Goal: Information Seeking & Learning: Find specific page/section

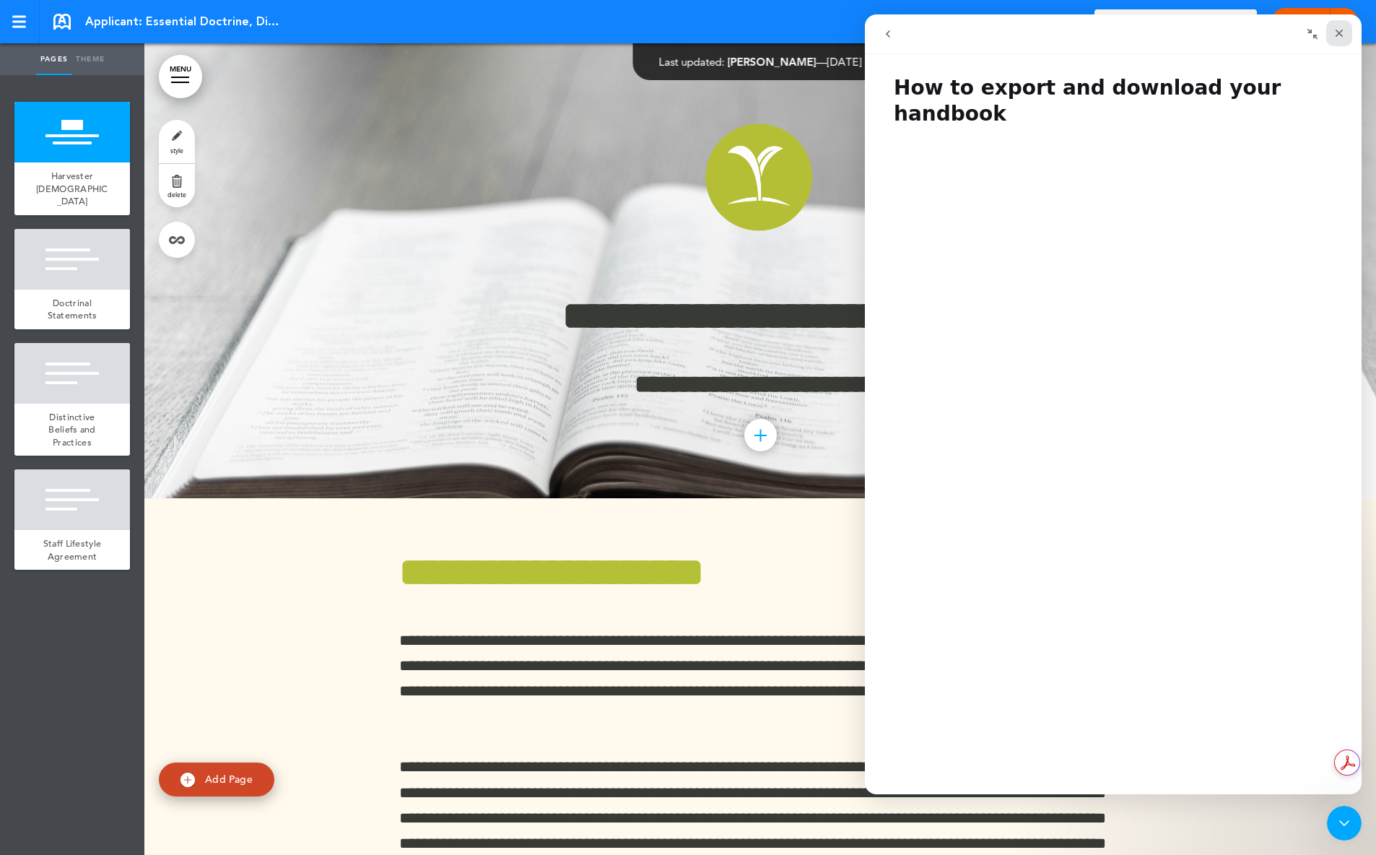
click at [1338, 34] on icon "Close" at bounding box center [1339, 33] width 12 height 12
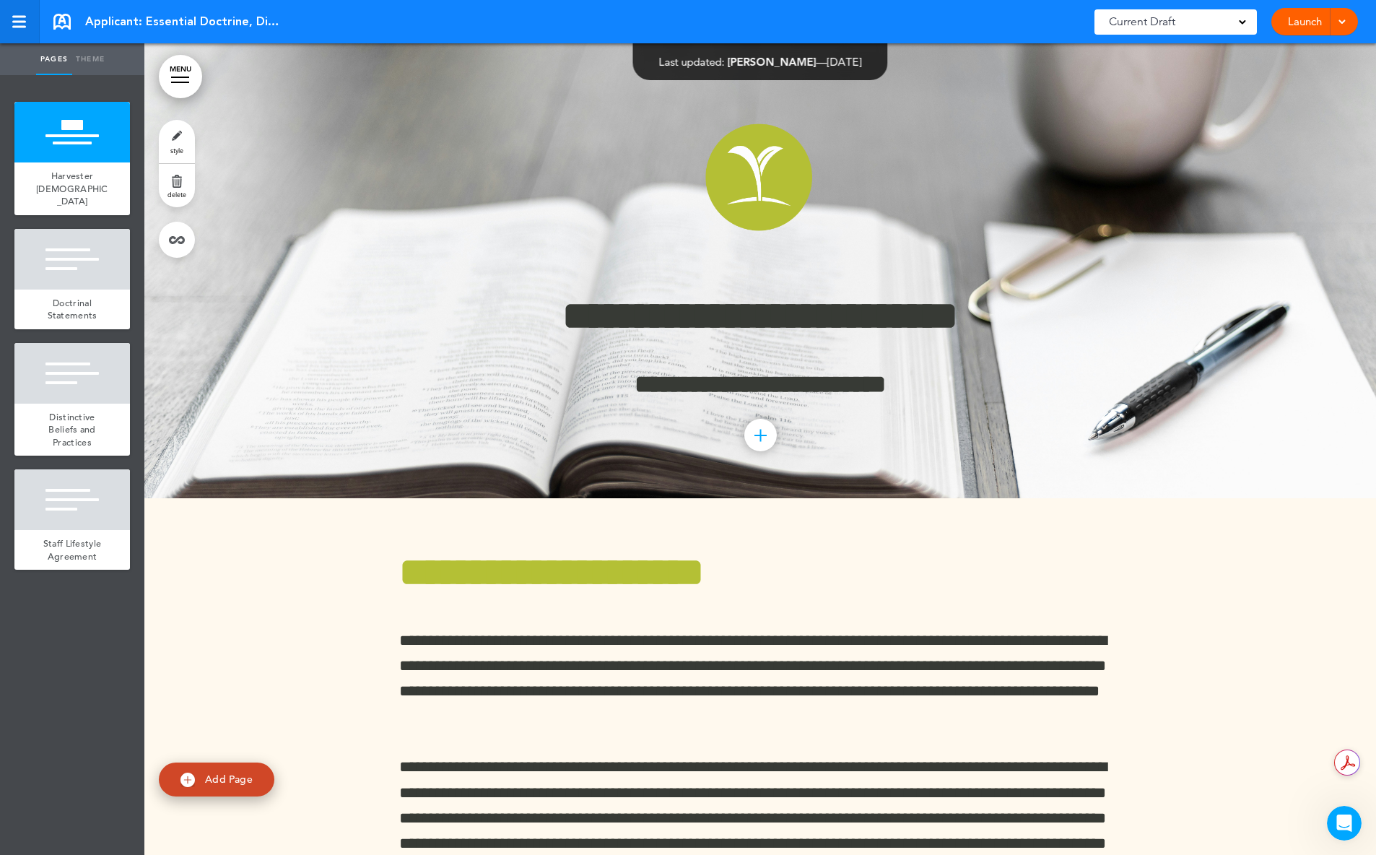
click at [25, 14] on link at bounding box center [20, 21] width 40 height 43
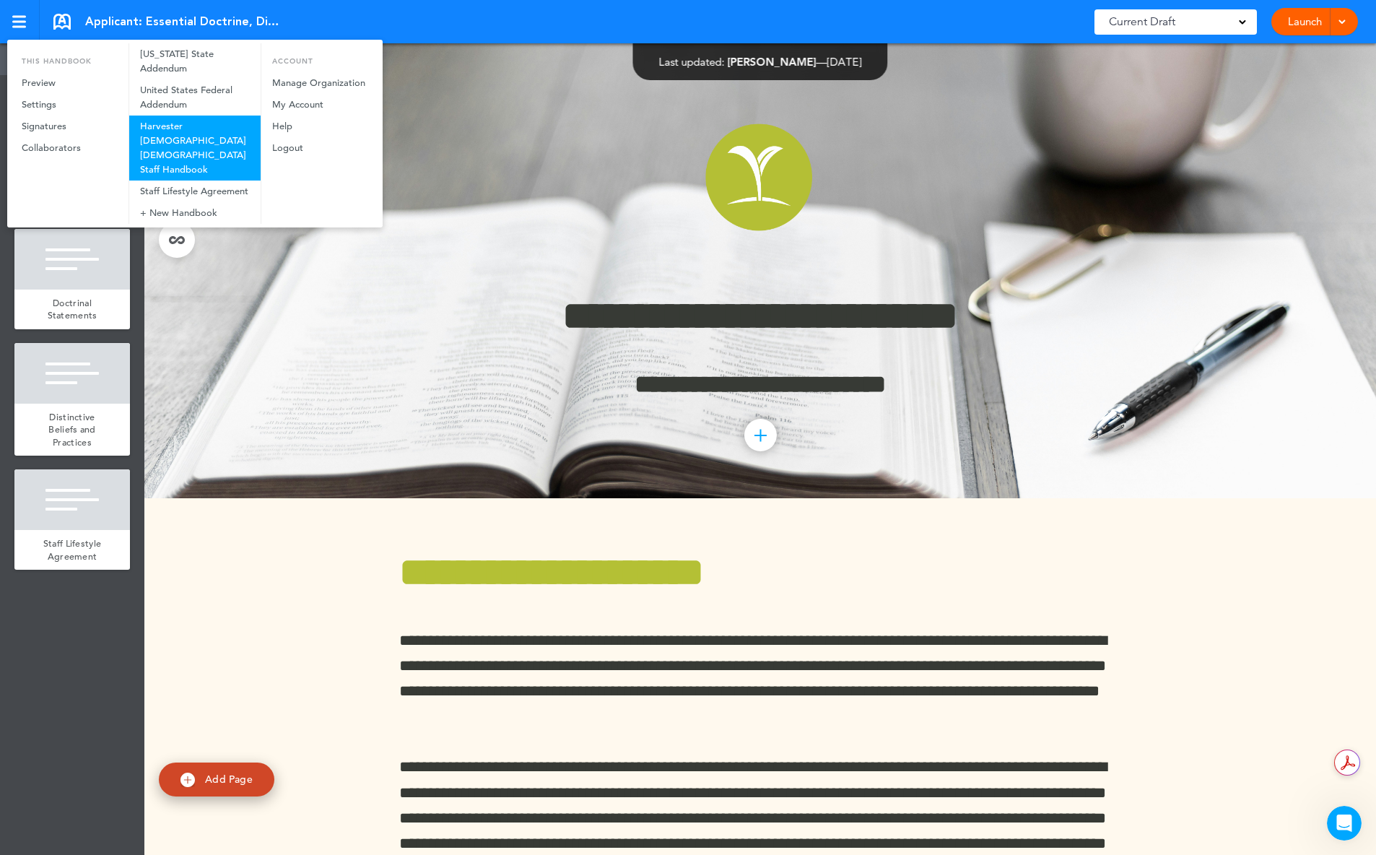
scroll to position [147, 0]
click at [203, 134] on link "Harvester [DEMOGRAPHIC_DATA] [DEMOGRAPHIC_DATA] Staff Handbook" at bounding box center [194, 147] width 131 height 65
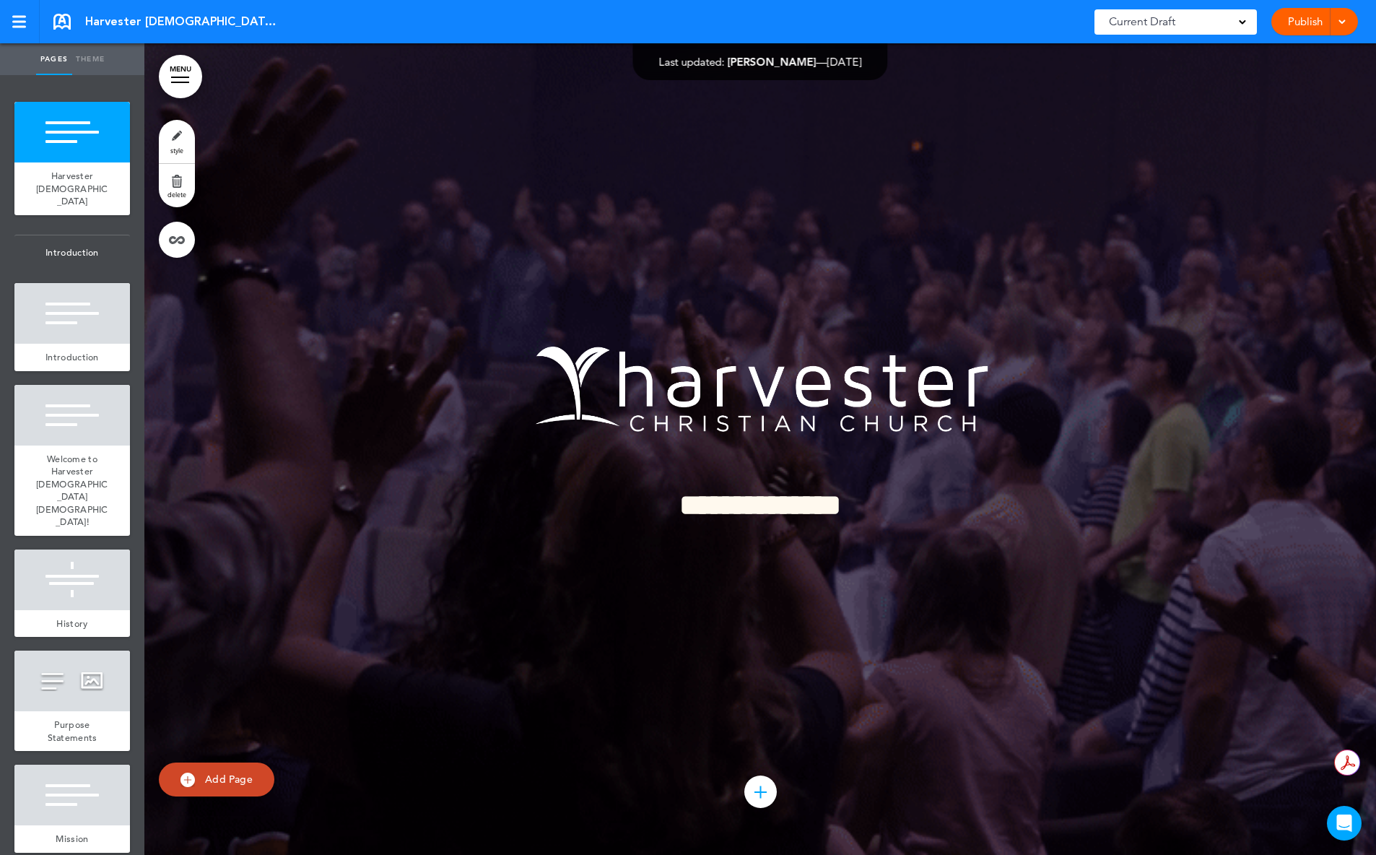
click at [178, 75] on link "MENU" at bounding box center [180, 76] width 43 height 43
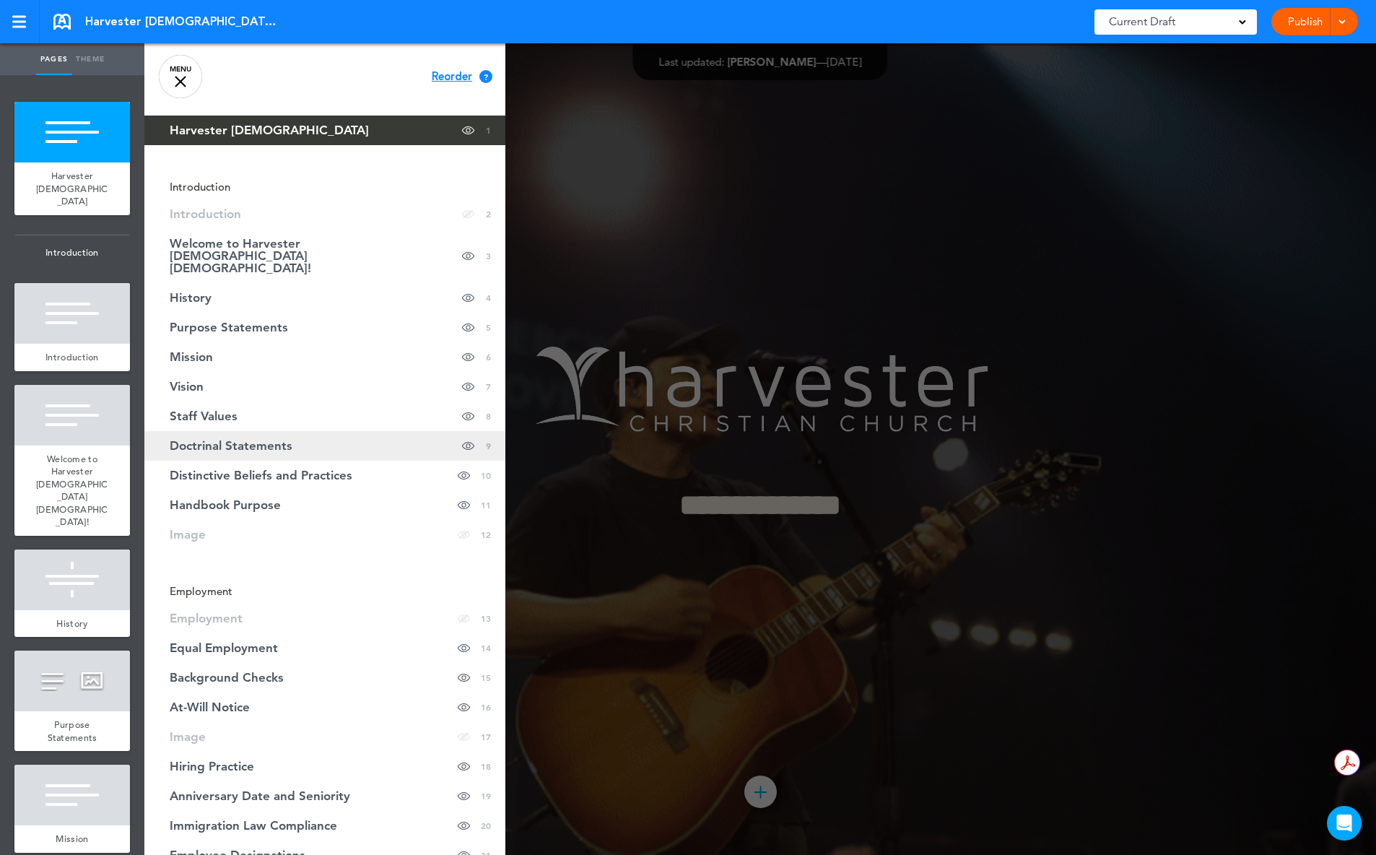
click at [230, 431] on link "Doctrinal Statements Hide page in table of contents 9" at bounding box center [324, 446] width 361 height 30
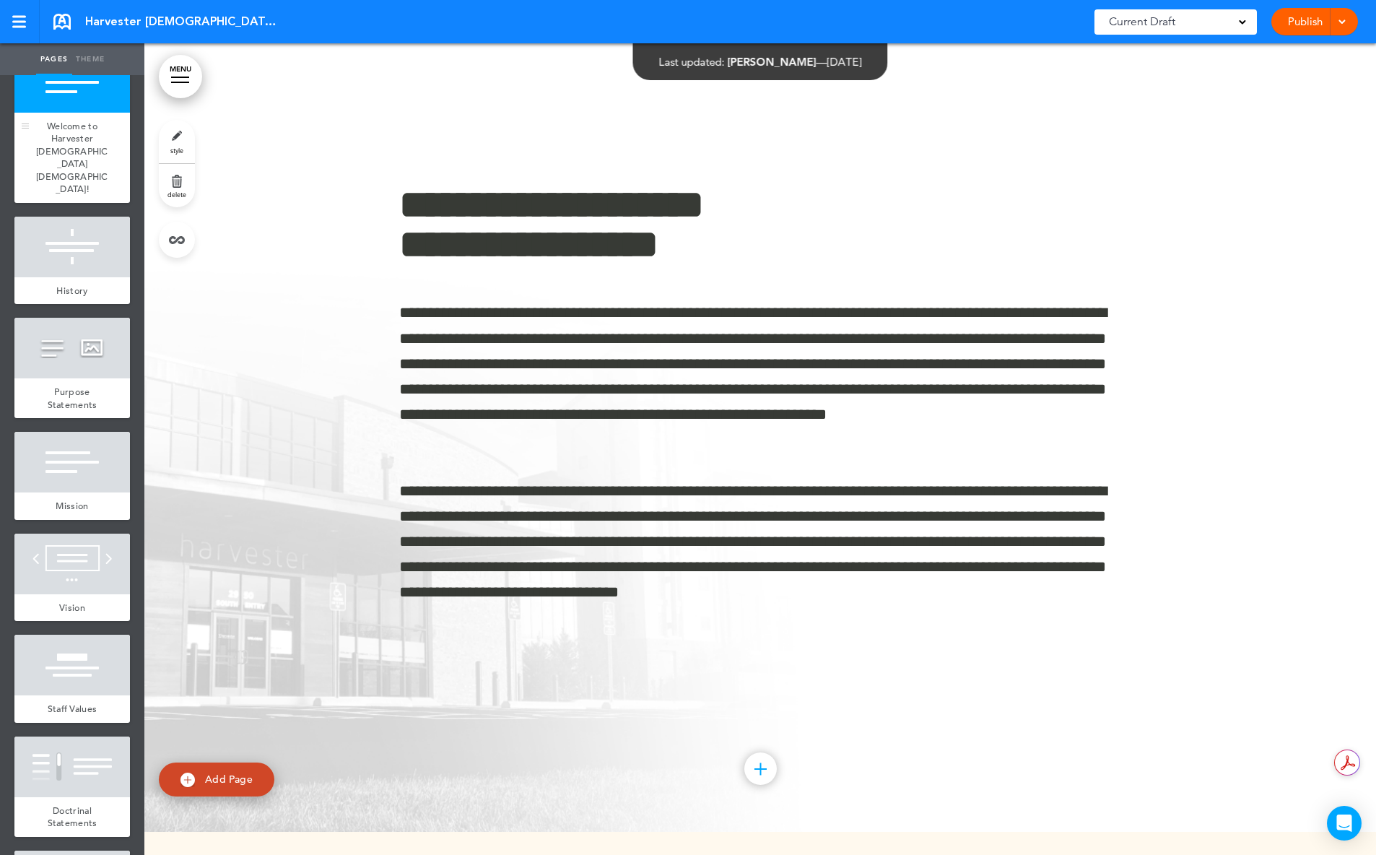
scroll to position [510, 0]
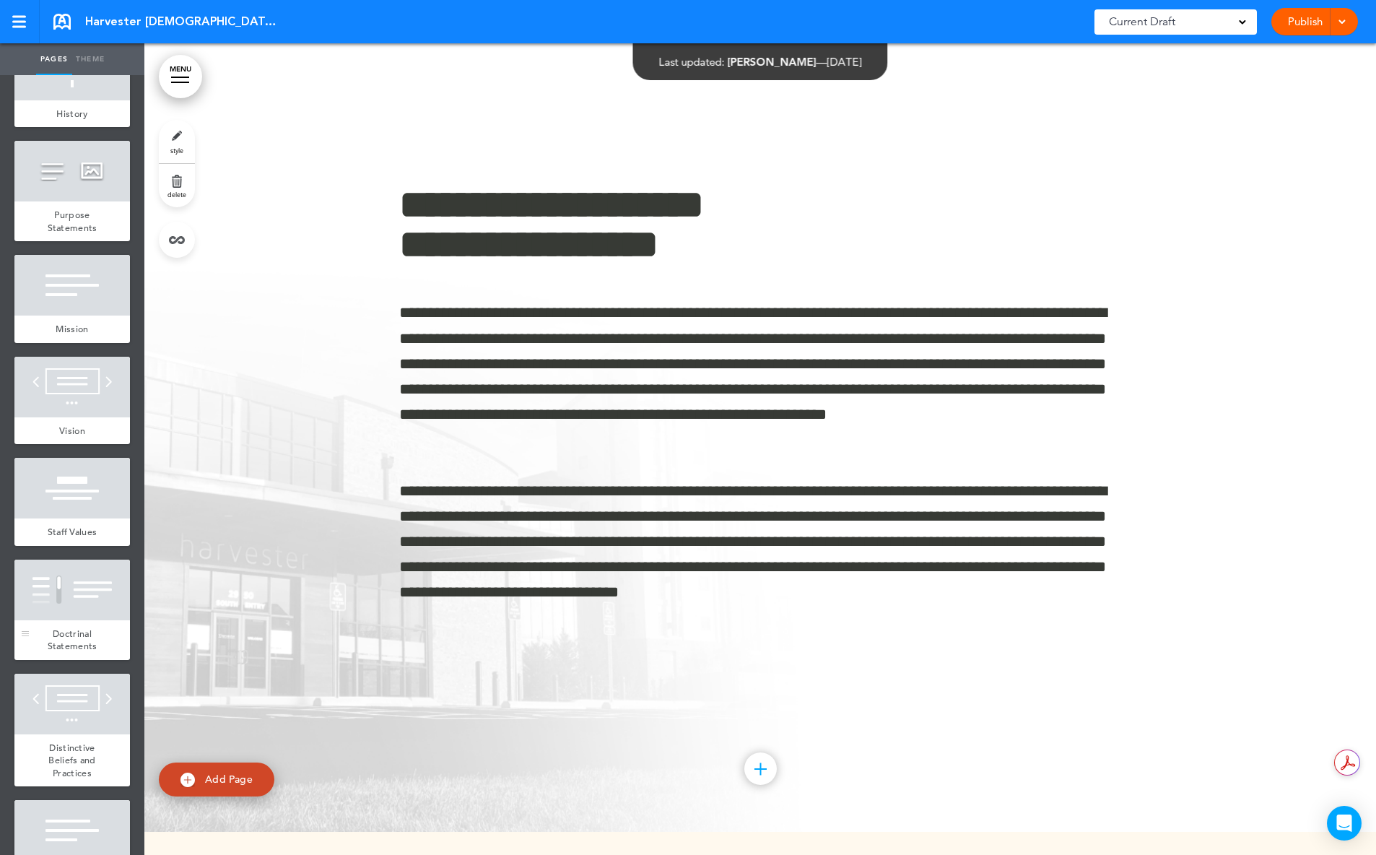
click at [76, 620] on div "Doctrinal Statements" at bounding box center [71, 640] width 115 height 40
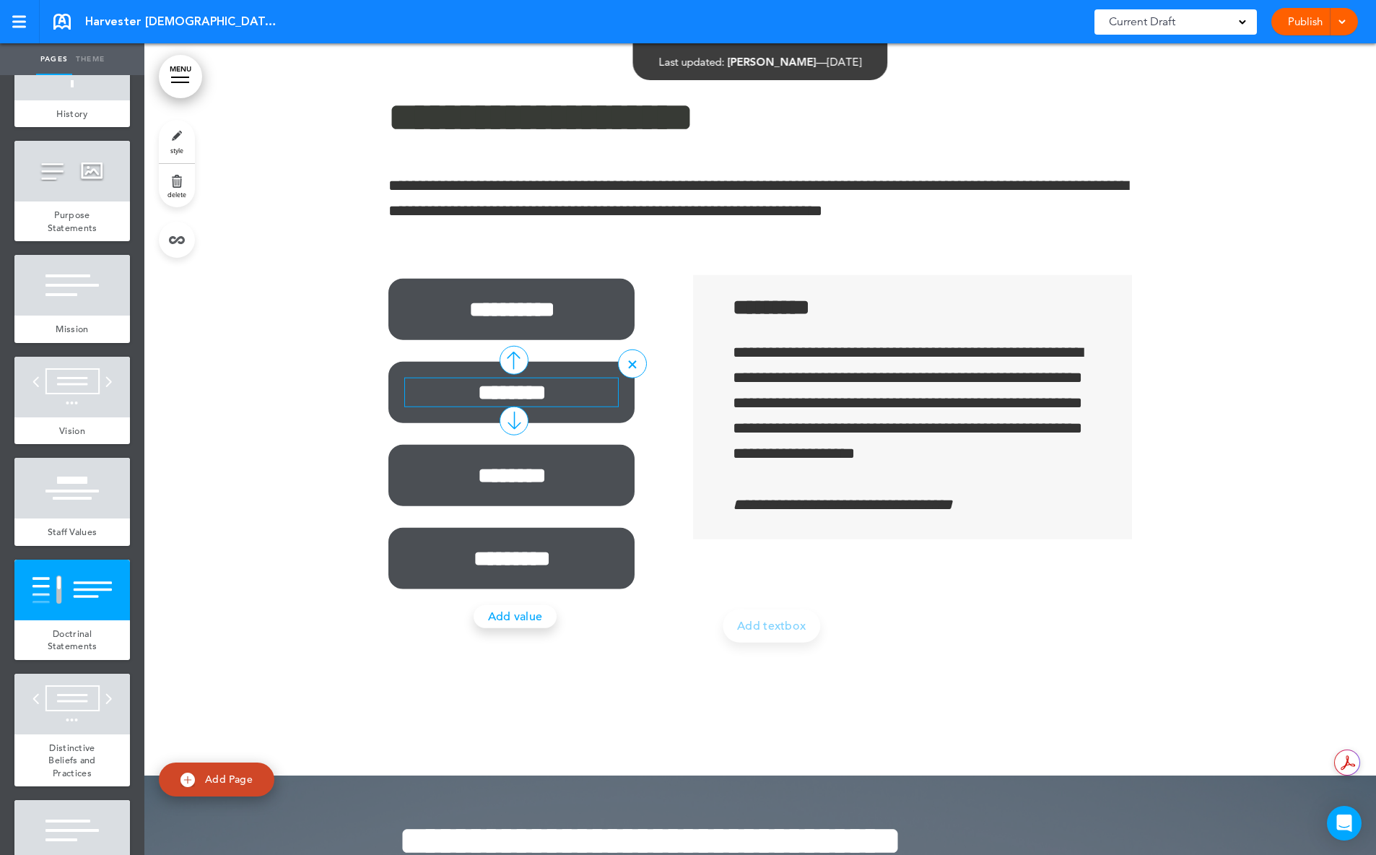
scroll to position [9902, 0]
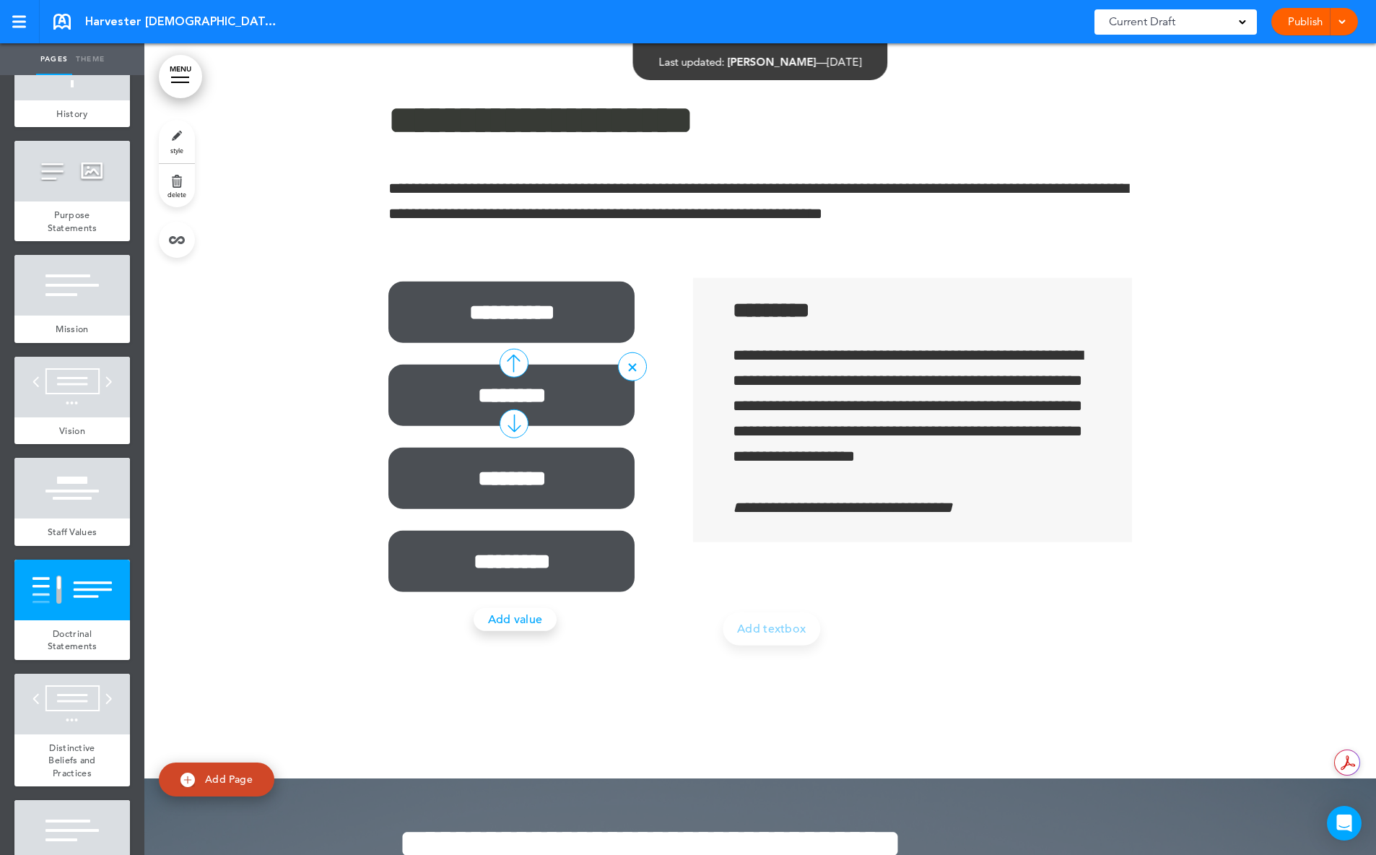
click at [507, 424] on div at bounding box center [513, 423] width 29 height 29
click at [0, 0] on div at bounding box center [0, 0] width 0 height 0
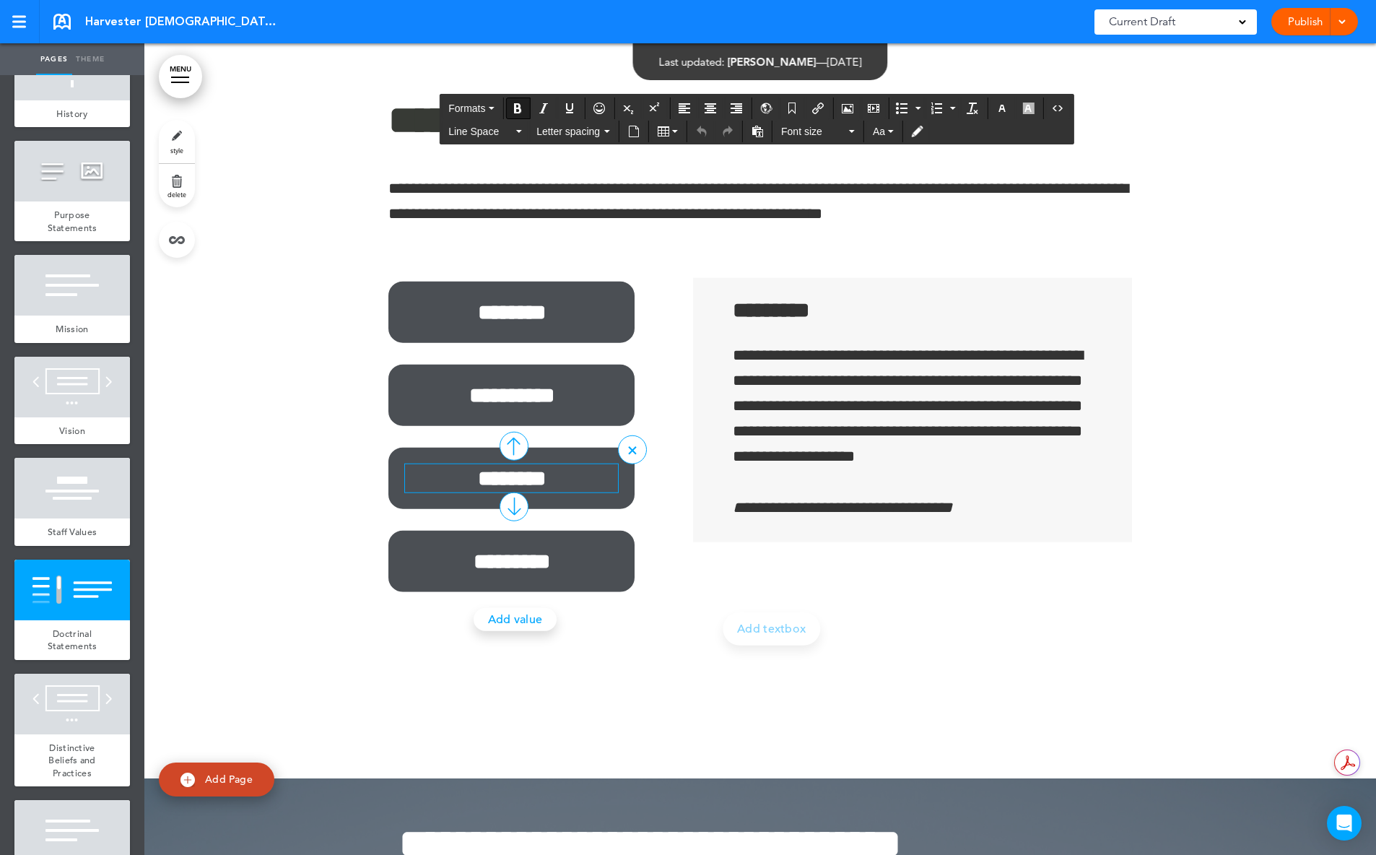
click at [530, 479] on strong "********" at bounding box center [512, 477] width 68 height 21
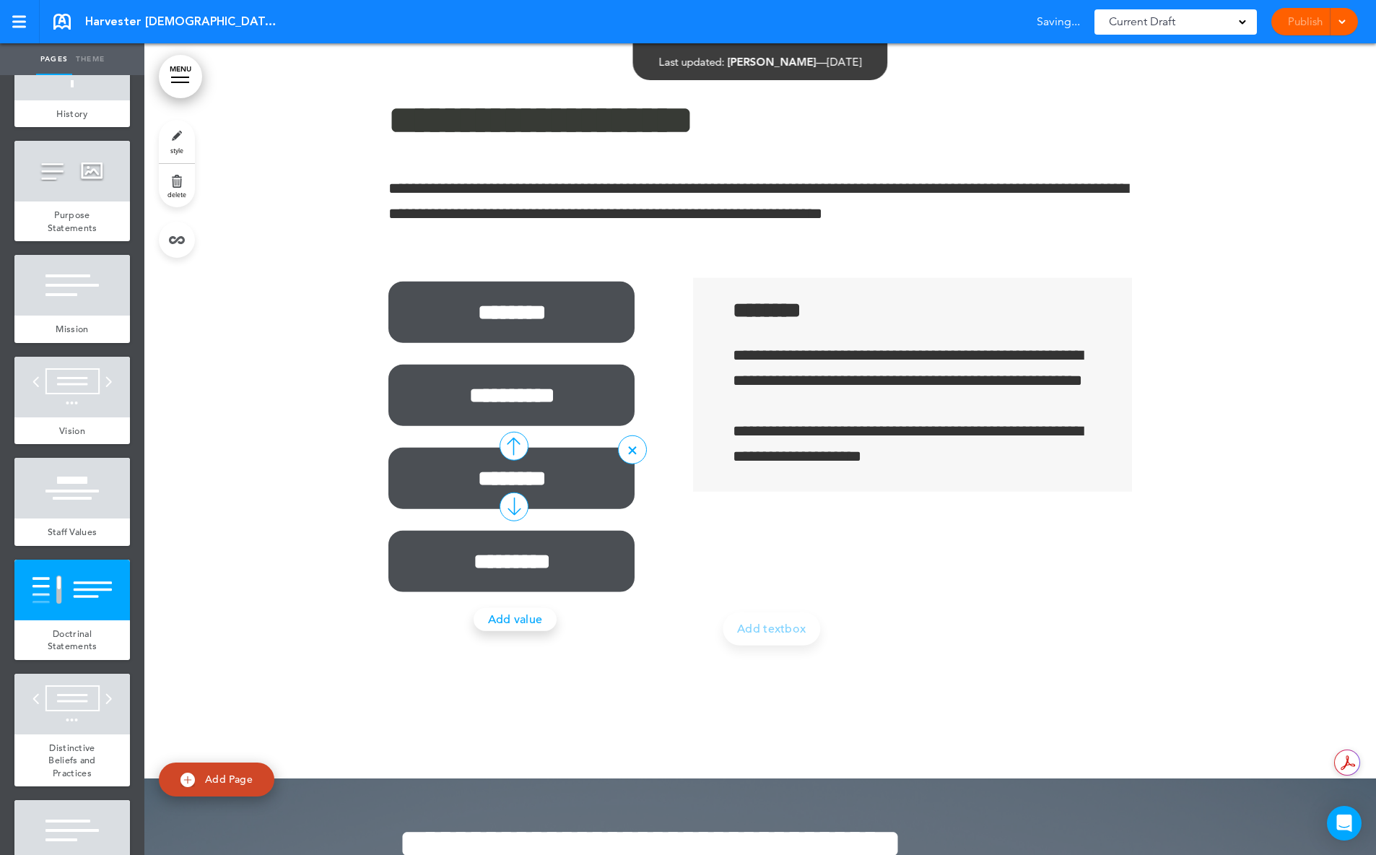
click at [505, 506] on div at bounding box center [513, 506] width 29 height 29
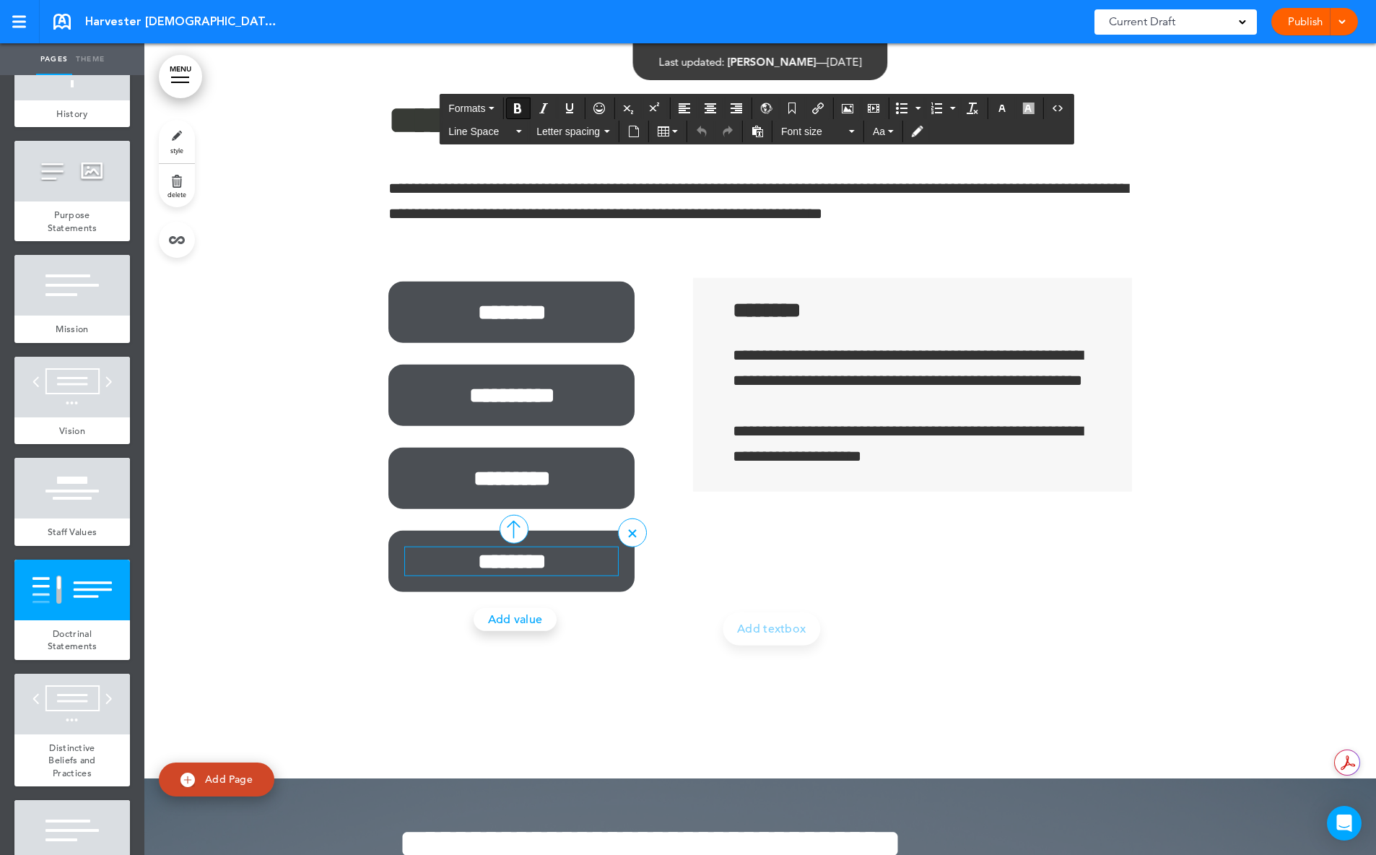
click at [508, 559] on strong "********" at bounding box center [512, 560] width 68 height 21
click at [398, 247] on p "**********" at bounding box center [759, 214] width 743 height 77
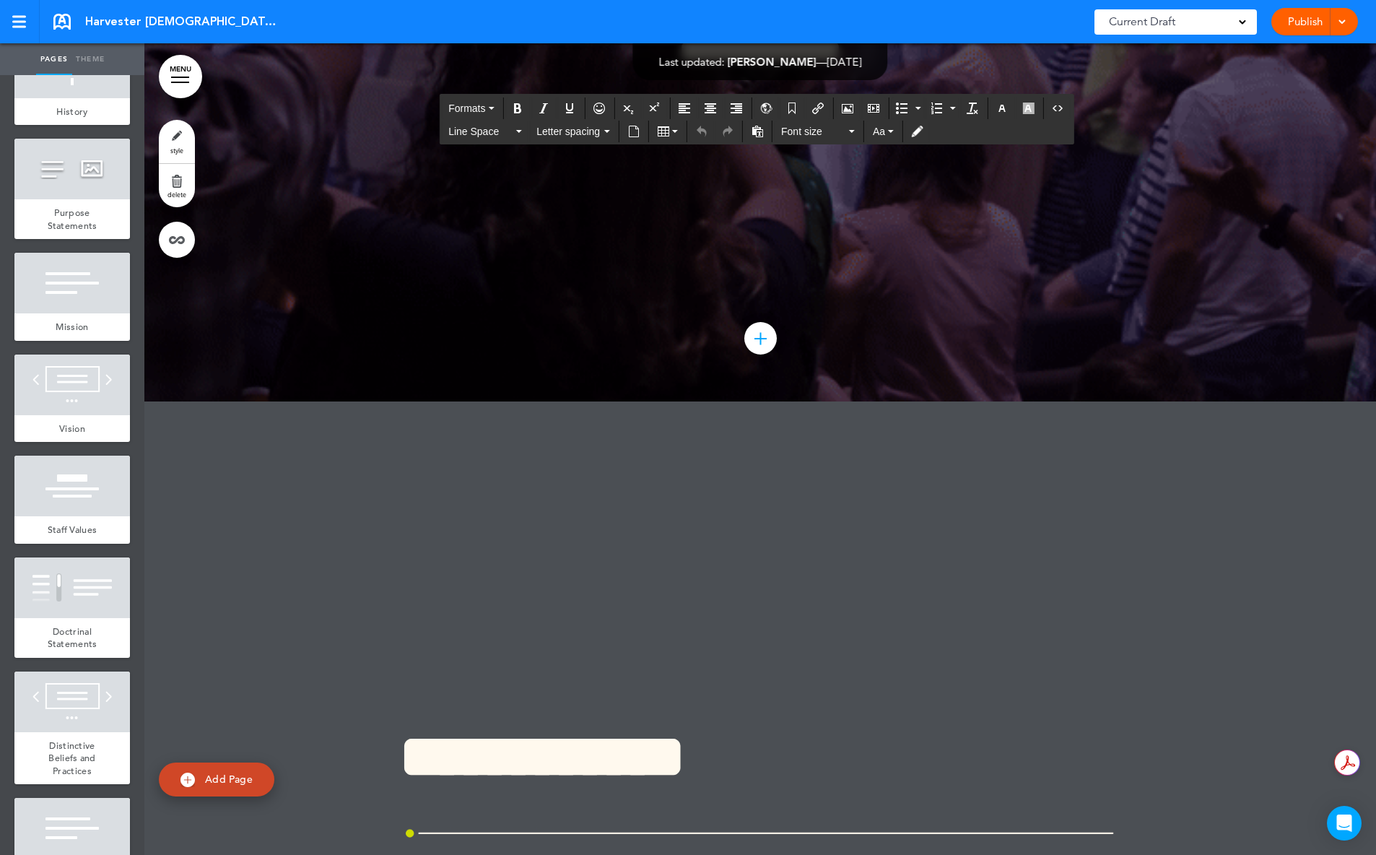
scroll to position [512, 0]
